Goal: Task Accomplishment & Management: Complete application form

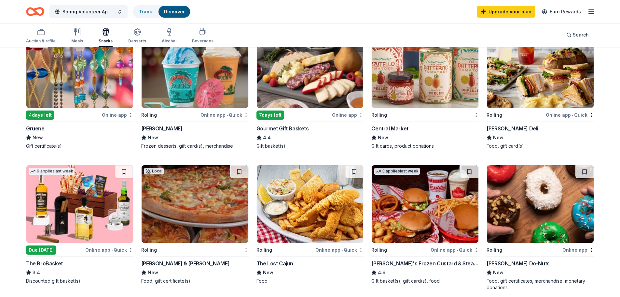
scroll to position [98, 0]
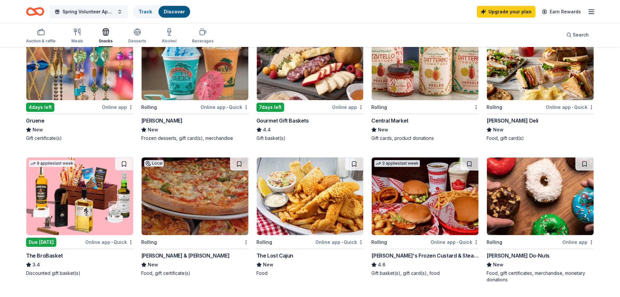
click at [440, 205] on img at bounding box center [425, 195] width 107 height 77
click at [314, 197] on img at bounding box center [310, 195] width 107 height 77
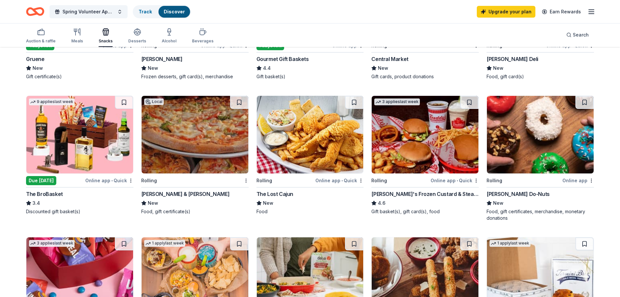
scroll to position [163, 0]
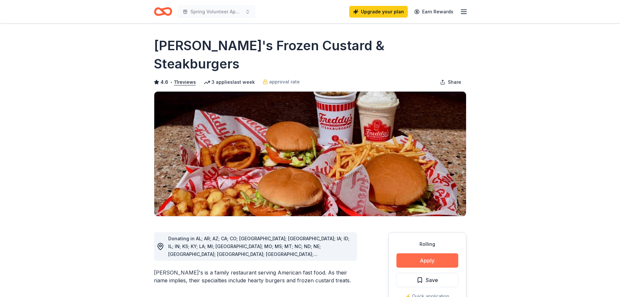
click at [411, 253] on button "Apply" at bounding box center [427, 260] width 62 height 14
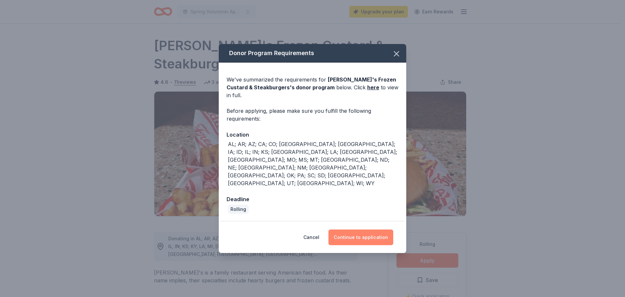
click at [361, 229] on button "Continue to application" at bounding box center [360, 237] width 65 height 16
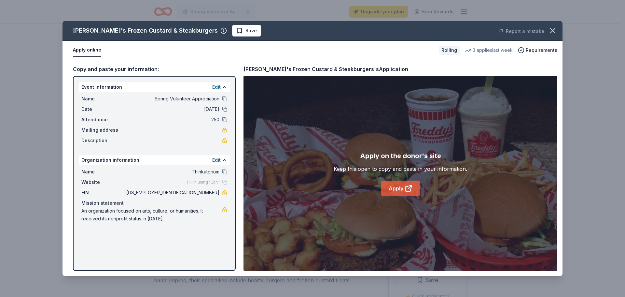
click at [403, 188] on link "Apply" at bounding box center [400, 188] width 39 height 16
click at [550, 29] on icon "button" at bounding box center [552, 30] width 9 height 9
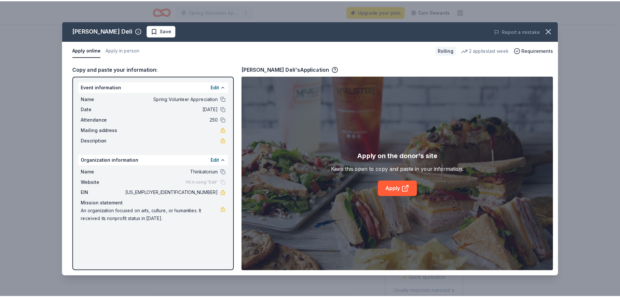
scroll to position [33, 0]
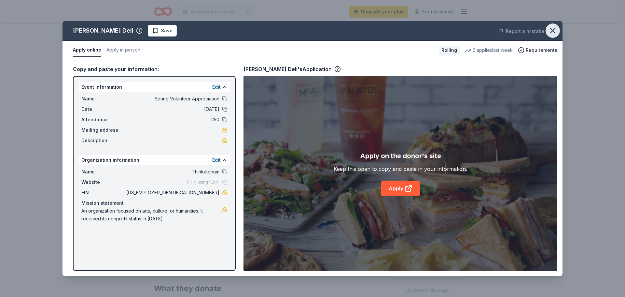
click at [551, 27] on icon "button" at bounding box center [552, 30] width 9 height 9
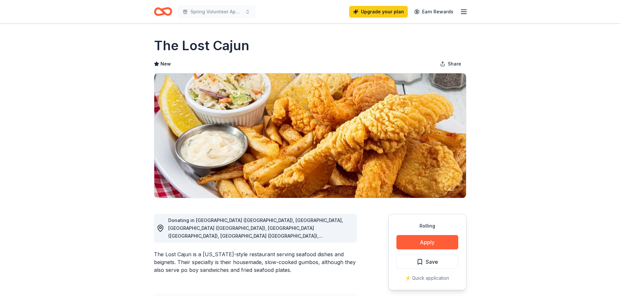
drag, startPoint x: 253, startPoint y: 50, endPoint x: 151, endPoint y: 47, distance: 102.6
click at [452, 237] on button "Apply" at bounding box center [427, 242] width 62 height 14
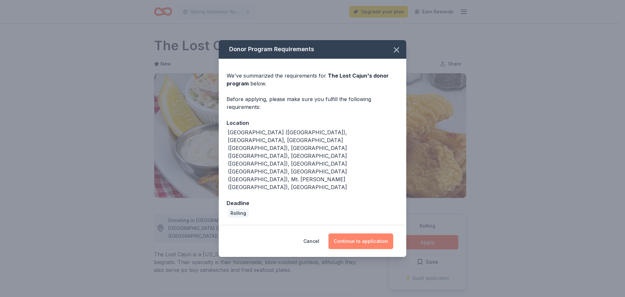
click at [372, 233] on button "Continue to application" at bounding box center [360, 241] width 65 height 16
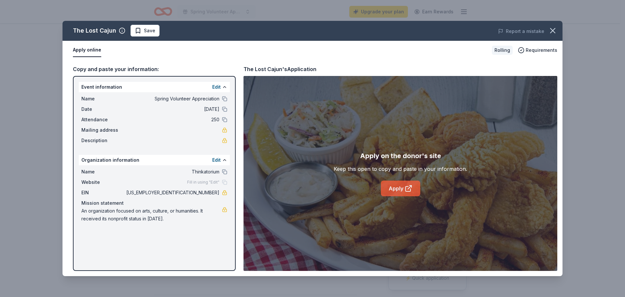
click at [410, 184] on icon at bounding box center [409, 188] width 8 height 8
click at [513, 31] on button "Report a mistake" at bounding box center [521, 31] width 46 height 8
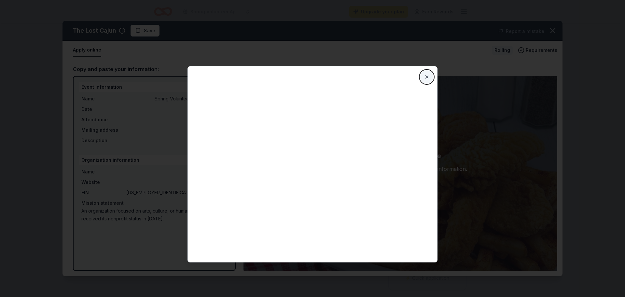
click at [427, 77] on button "Close" at bounding box center [426, 76] width 13 height 13
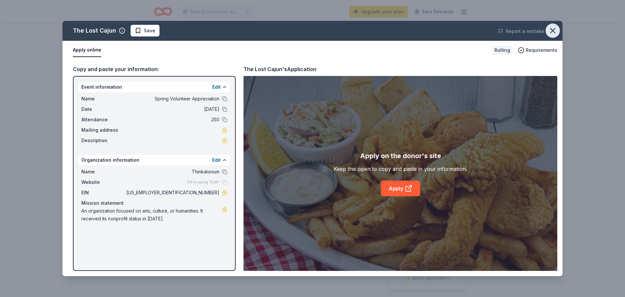
click at [554, 28] on icon "button" at bounding box center [552, 30] width 9 height 9
